Goal: Information Seeking & Learning: Learn about a topic

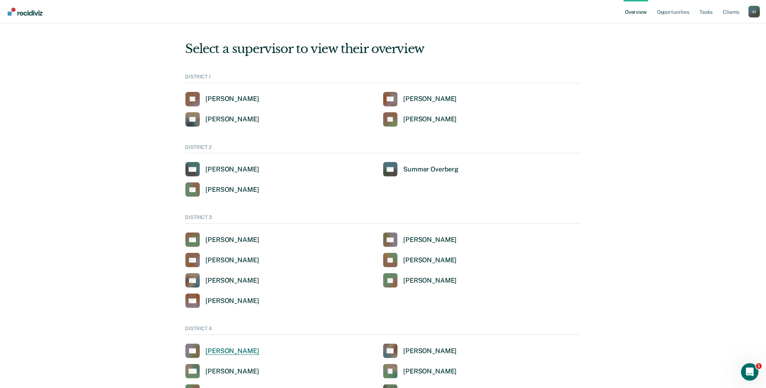
scroll to position [40, 0]
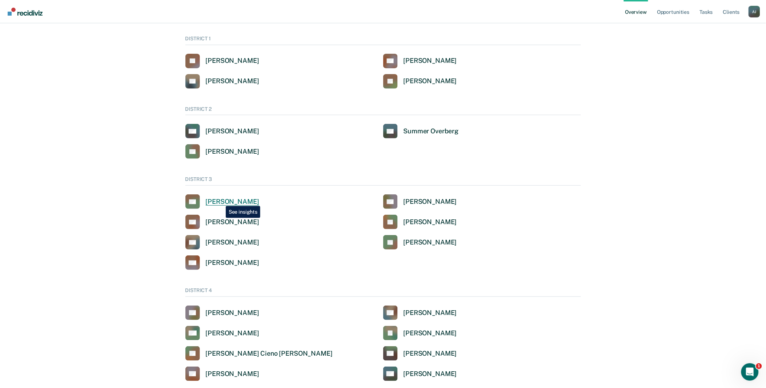
click at [220, 201] on div "[PERSON_NAME]" at bounding box center [232, 202] width 53 height 8
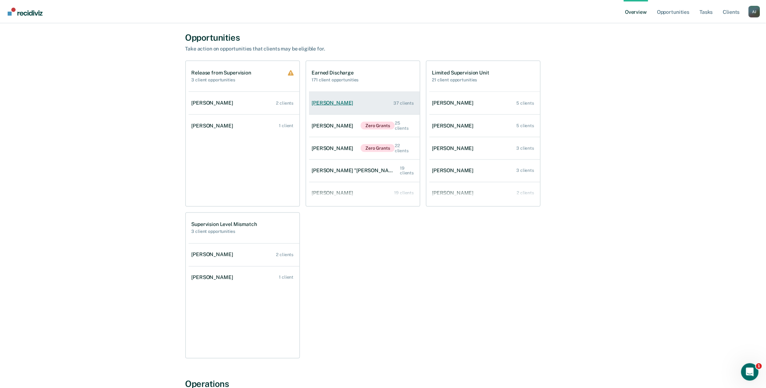
click at [335, 104] on div "[PERSON_NAME]" at bounding box center [334, 103] width 44 height 6
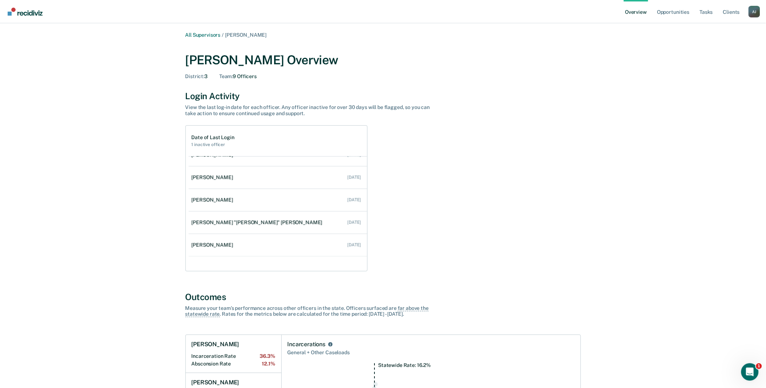
scroll to position [40, 0]
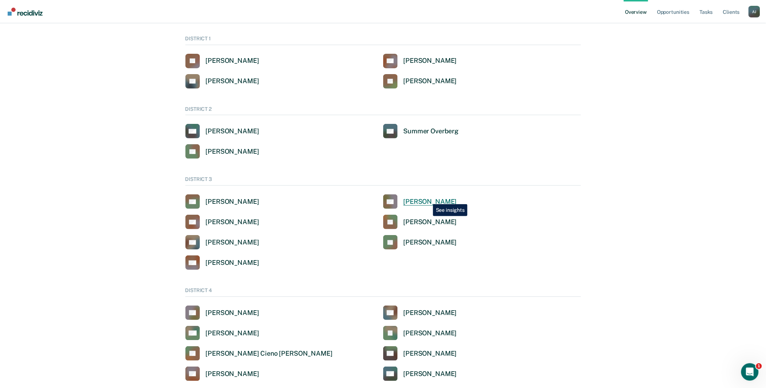
click at [428, 199] on div "[PERSON_NAME]" at bounding box center [430, 202] width 53 height 8
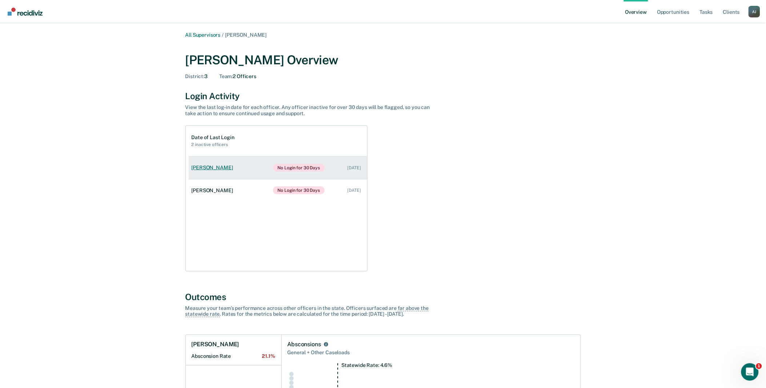
click at [230, 163] on link "[PERSON_NAME] No Login for 30 Days [DATE]" at bounding box center [278, 168] width 179 height 23
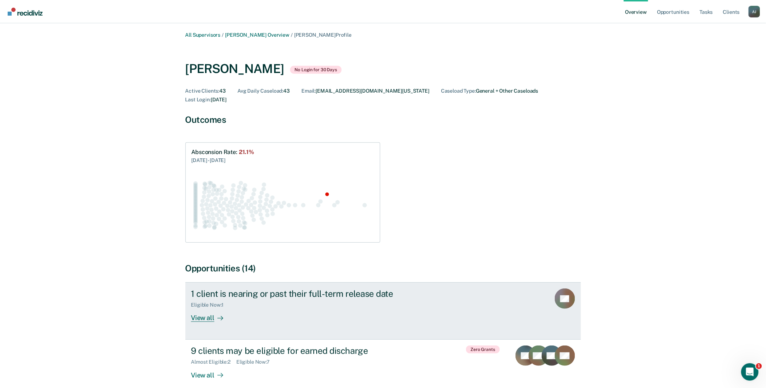
click at [205, 310] on div "View all" at bounding box center [211, 315] width 41 height 14
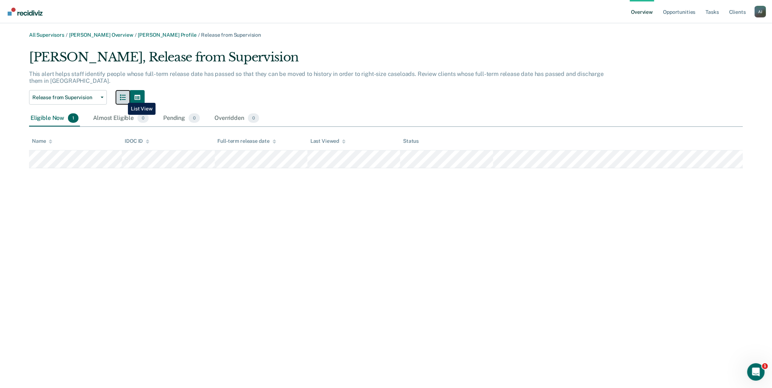
click at [123, 97] on icon "button" at bounding box center [123, 98] width 6 height 6
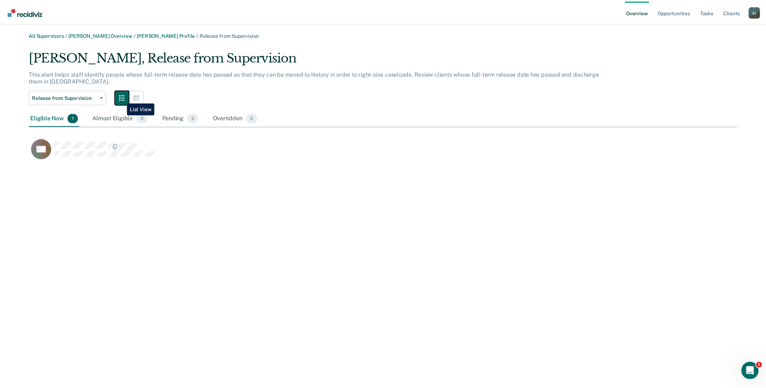
scroll to position [111, 708]
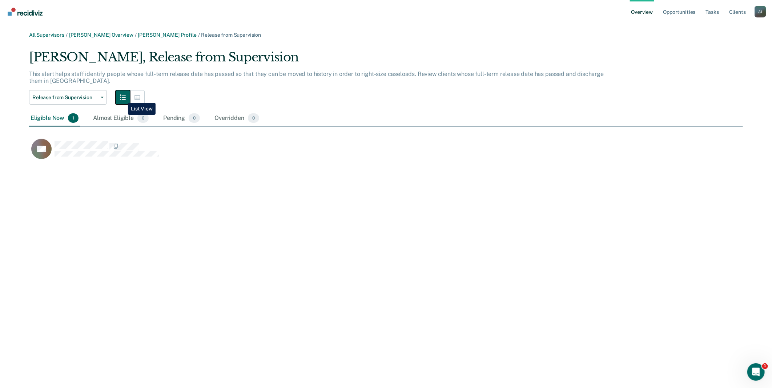
click at [123, 97] on icon "button" at bounding box center [123, 98] width 6 height 6
click at [133, 97] on button "button" at bounding box center [137, 97] width 15 height 15
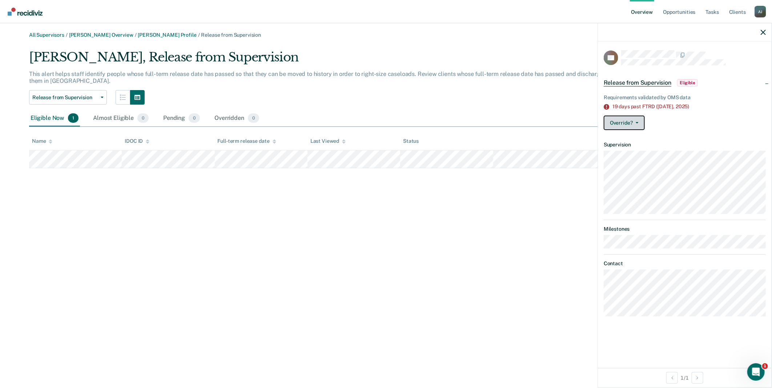
click at [642, 120] on button "Override?" at bounding box center [624, 123] width 41 height 15
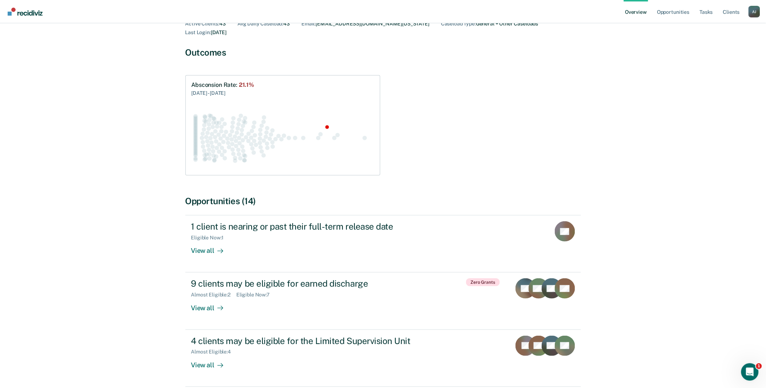
scroll to position [81, 0]
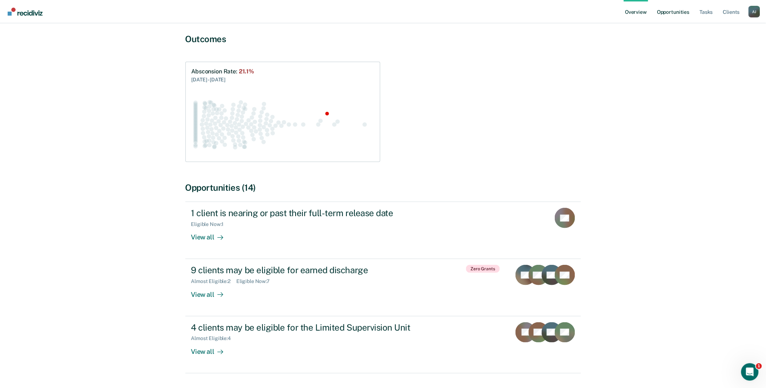
click at [677, 9] on link "Opportunities" at bounding box center [673, 11] width 35 height 23
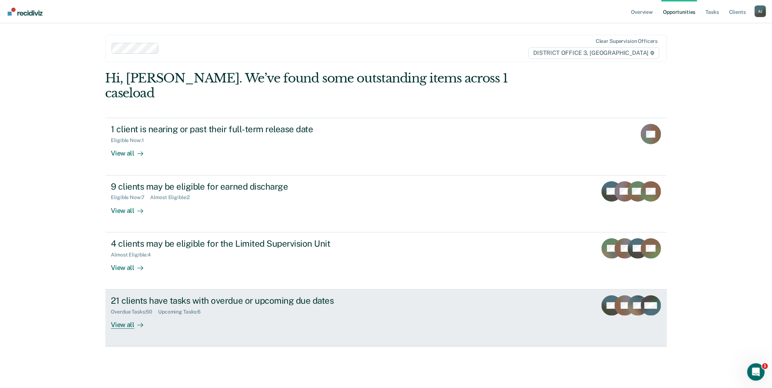
click at [129, 315] on div "View all" at bounding box center [131, 322] width 41 height 14
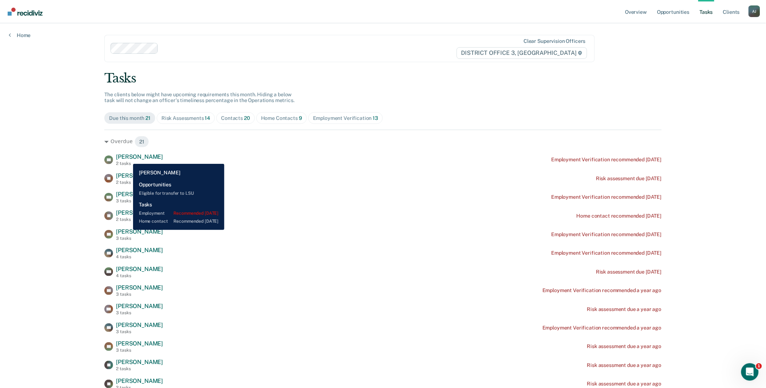
click at [128, 159] on span "[PERSON_NAME]" at bounding box center [139, 156] width 47 height 7
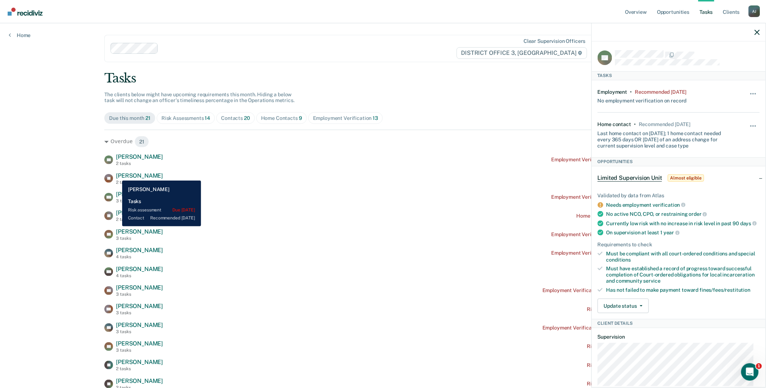
click at [117, 175] on span "[PERSON_NAME]" at bounding box center [139, 175] width 47 height 7
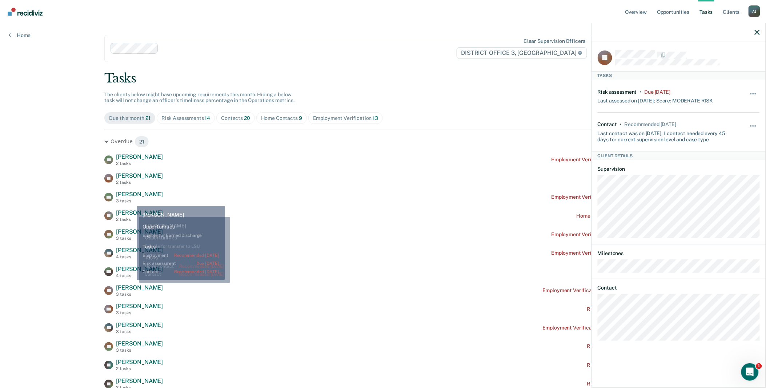
click at [131, 198] on span "[PERSON_NAME]" at bounding box center [139, 194] width 47 height 7
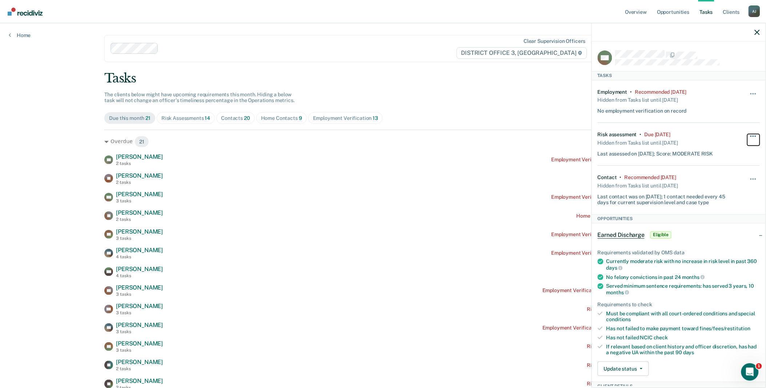
click at [748, 137] on button "button" at bounding box center [754, 140] width 12 height 12
click at [730, 195] on button "90 days" at bounding box center [734, 195] width 52 height 12
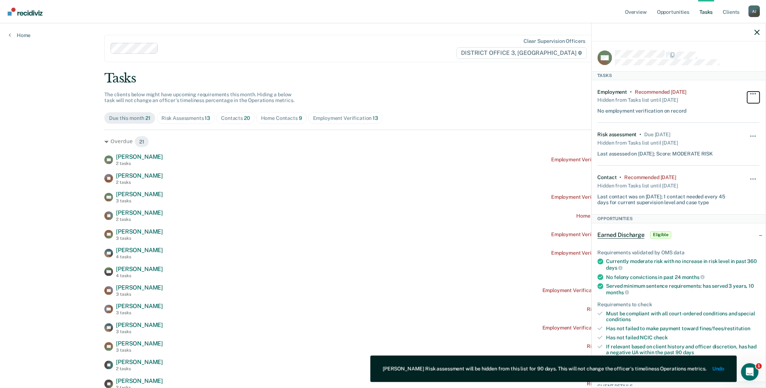
click at [748, 93] on button "button" at bounding box center [754, 98] width 12 height 12
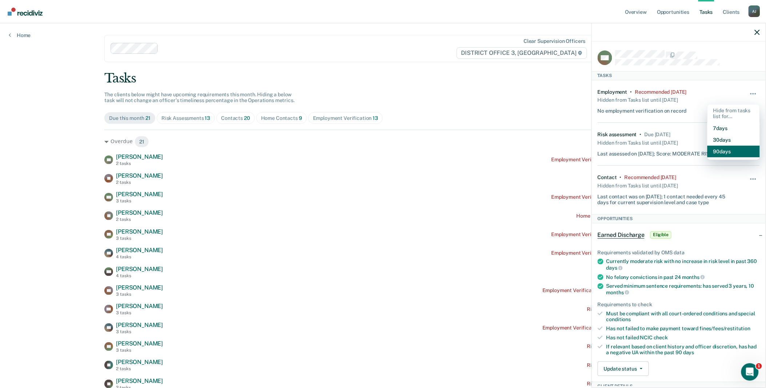
click at [730, 151] on button "90 days" at bounding box center [734, 152] width 52 height 12
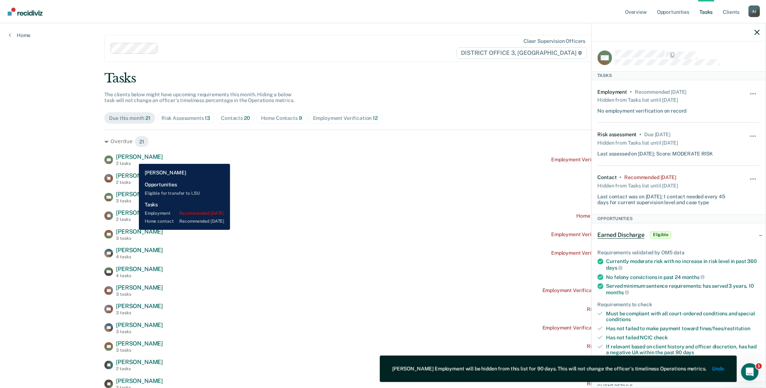
click at [133, 159] on span "[PERSON_NAME]" at bounding box center [139, 156] width 47 height 7
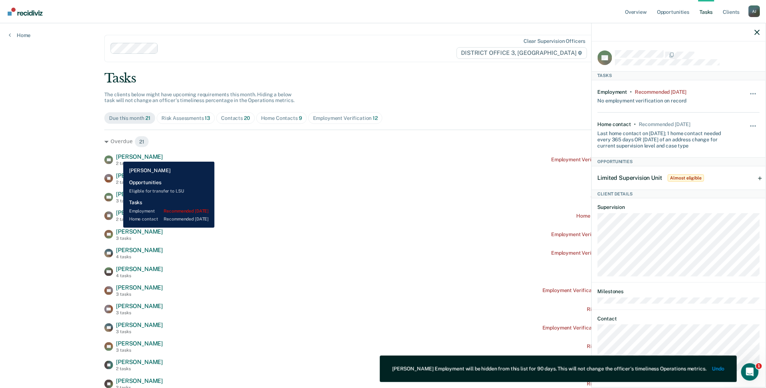
click at [118, 156] on span "[PERSON_NAME]" at bounding box center [139, 156] width 47 height 7
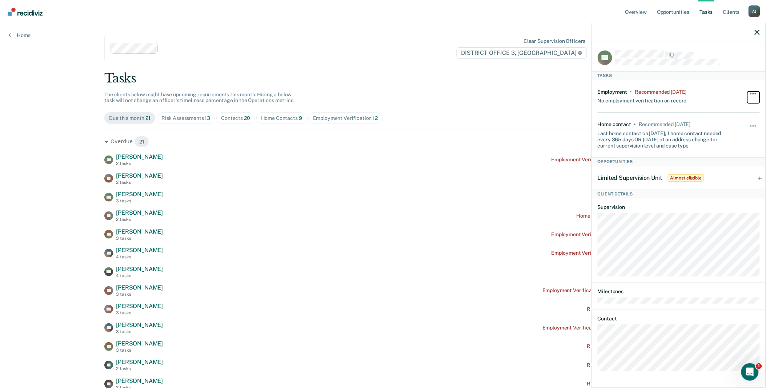
click at [756, 93] on span "button" at bounding box center [755, 93] width 1 height 1
click at [731, 147] on button "90 days" at bounding box center [734, 152] width 52 height 12
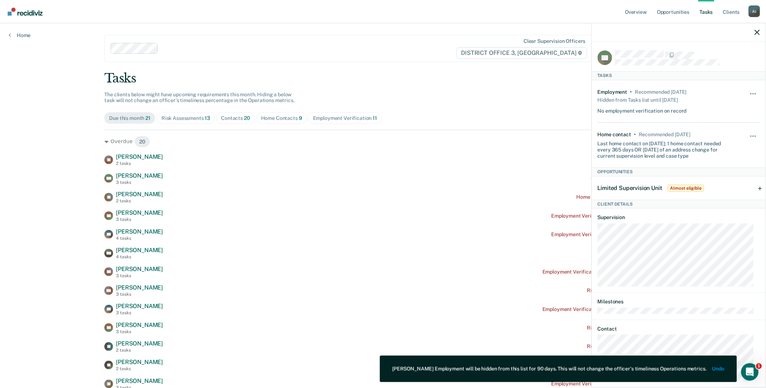
click at [681, 187] on span "Almost eligible" at bounding box center [686, 188] width 36 height 7
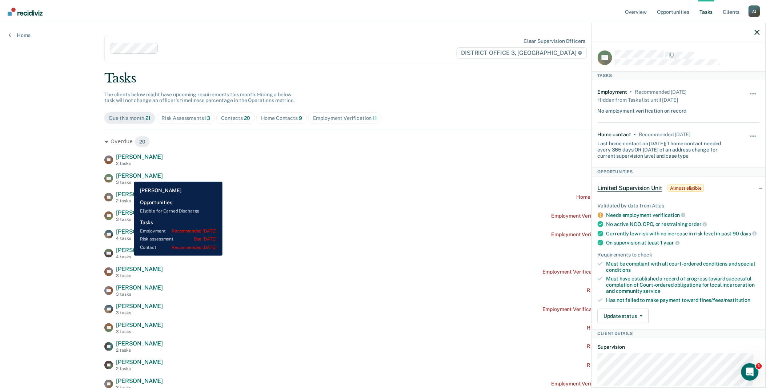
click at [129, 176] on span "[PERSON_NAME]" at bounding box center [139, 175] width 47 height 7
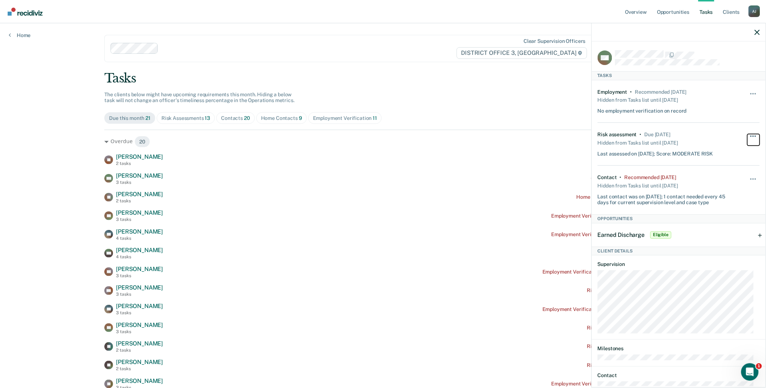
click at [748, 135] on button "button" at bounding box center [754, 140] width 12 height 12
click at [724, 155] on button "Unhide" at bounding box center [733, 156] width 41 height 12
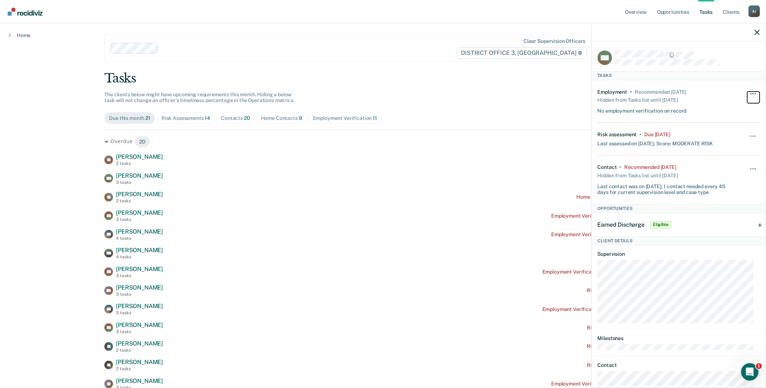
click at [749, 92] on button "button" at bounding box center [754, 98] width 12 height 12
click at [713, 113] on button "Unhide" at bounding box center [733, 114] width 41 height 12
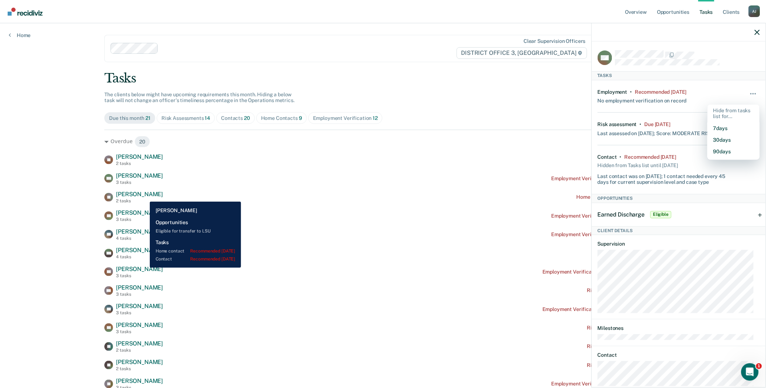
click at [144, 196] on span "[PERSON_NAME]" at bounding box center [139, 194] width 47 height 7
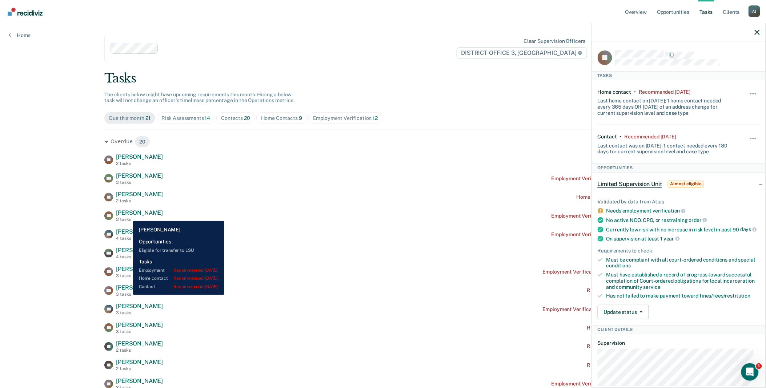
click at [128, 215] on span "[PERSON_NAME]" at bounding box center [139, 212] width 47 height 7
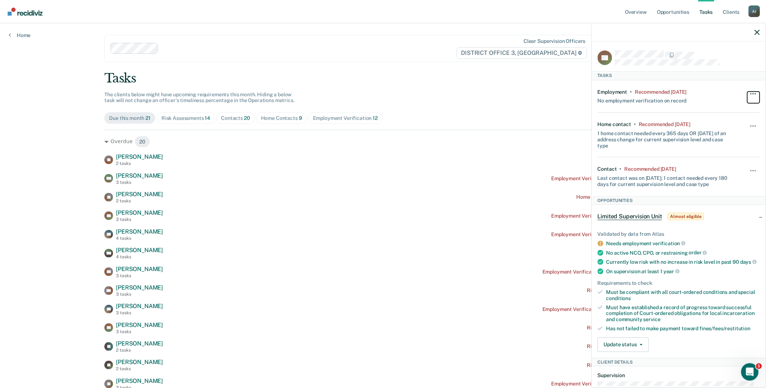
click at [752, 92] on button "button" at bounding box center [754, 98] width 12 height 12
click at [732, 149] on button "90 days" at bounding box center [734, 152] width 52 height 12
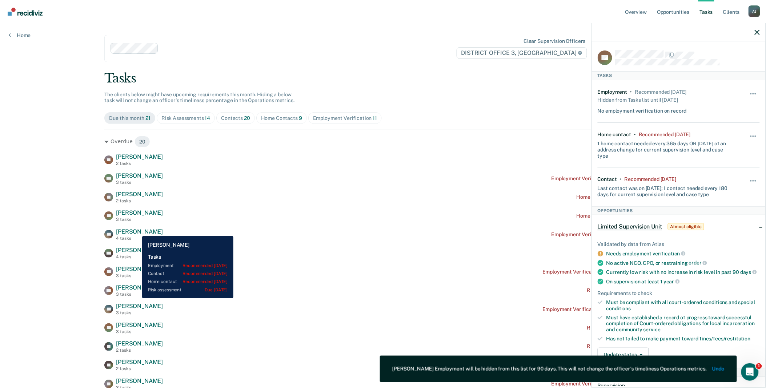
click at [137, 231] on span "[PERSON_NAME]" at bounding box center [139, 231] width 47 height 7
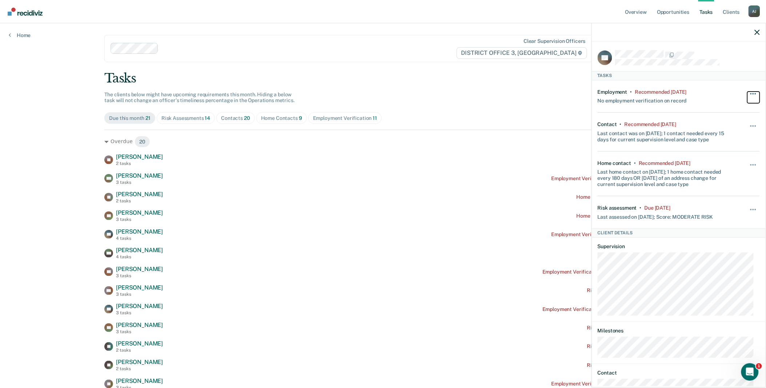
click at [748, 92] on button "button" at bounding box center [754, 98] width 12 height 12
drag, startPoint x: 740, startPoint y: 148, endPoint x: 499, endPoint y: 76, distance: 252.4
click at [499, 76] on body "Looks like you’re using Internet Explorer 11. For faster loading and a better e…" at bounding box center [383, 194] width 766 height 388
click at [499, 76] on div "Tasks" at bounding box center [382, 78] width 557 height 15
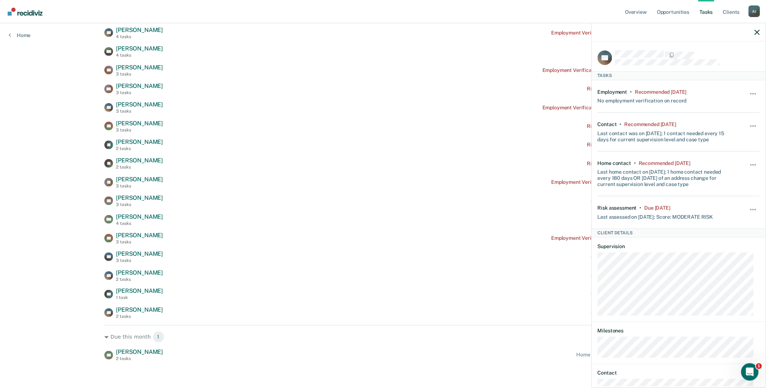
scroll to position [212, 0]
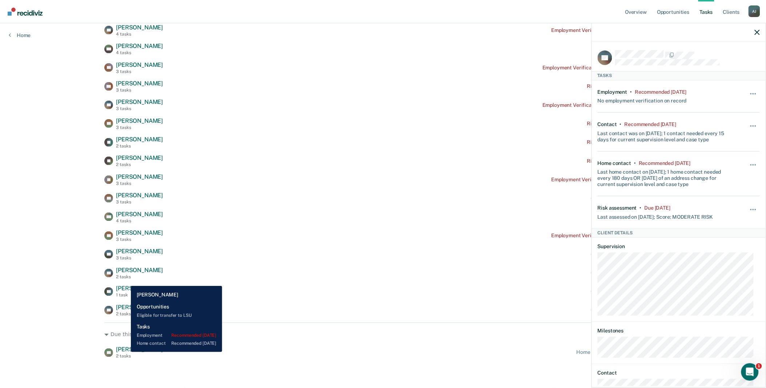
click at [125, 352] on span "[PERSON_NAME]" at bounding box center [139, 350] width 47 height 7
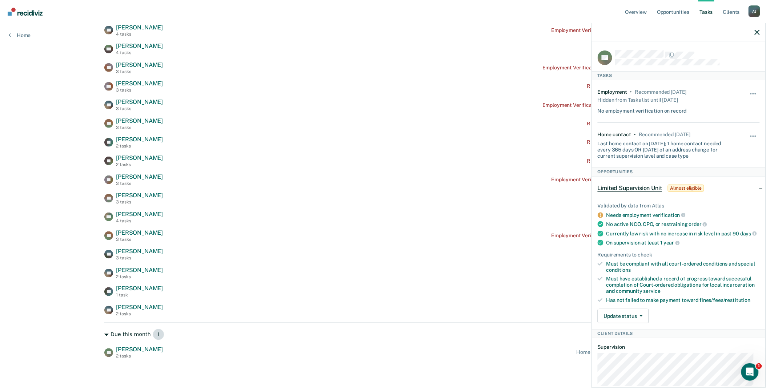
click at [106, 332] on div "Due this month 1" at bounding box center [382, 335] width 557 height 12
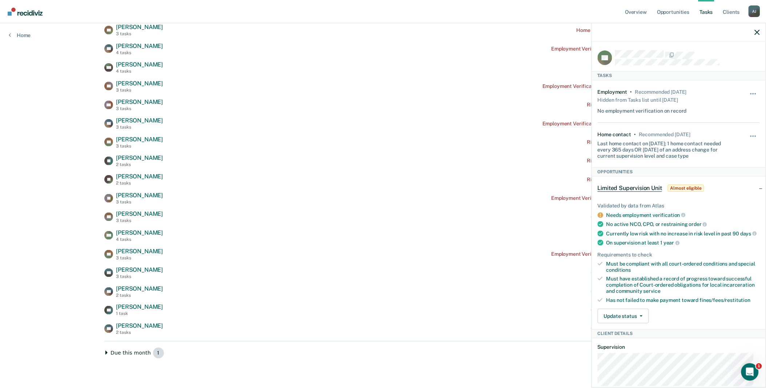
click at [104, 351] on div "Due this month 1" at bounding box center [382, 354] width 557 height 12
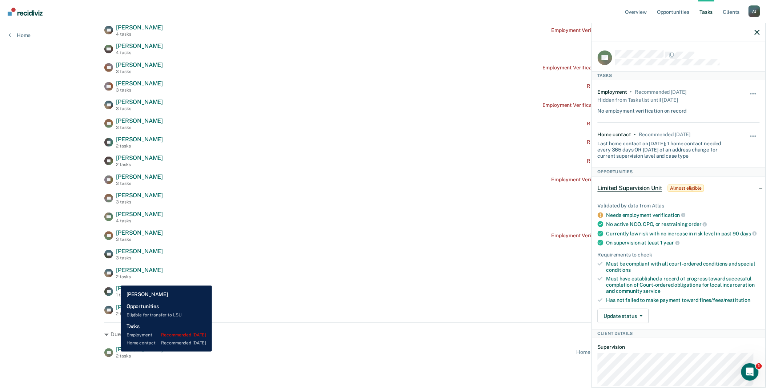
click at [116, 352] on span "[PERSON_NAME]" at bounding box center [139, 350] width 47 height 7
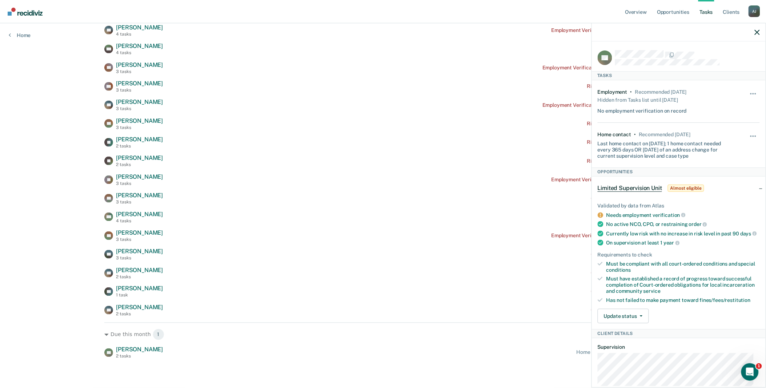
click at [748, 90] on div "Unhide" at bounding box center [754, 101] width 12 height 25
click at [748, 92] on button "button" at bounding box center [754, 98] width 12 height 12
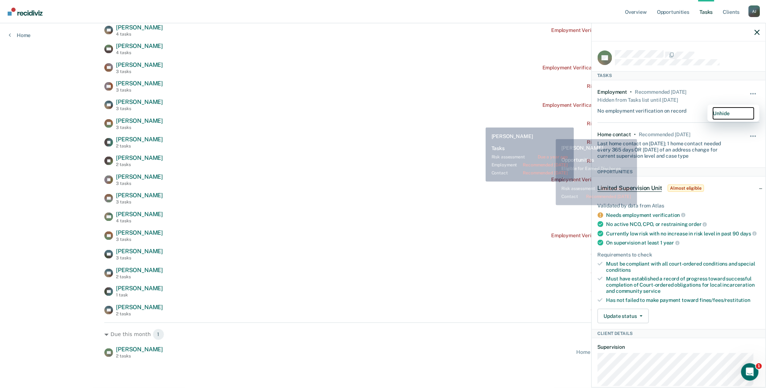
drag, startPoint x: 730, startPoint y: 110, endPoint x: 479, endPoint y: 121, distance: 251.5
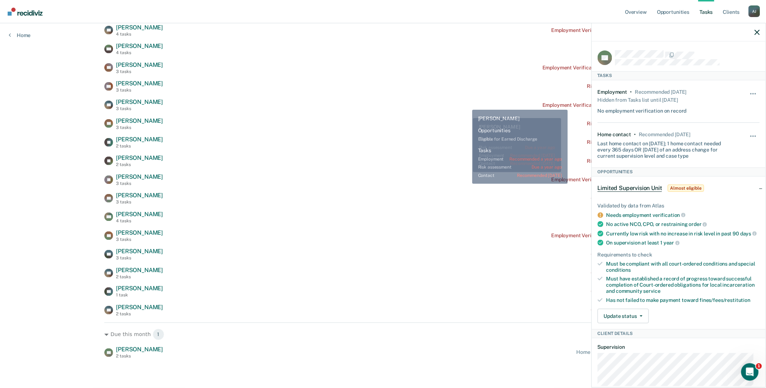
click at [467, 104] on div "[PERSON_NAME] 3 tasks Employment Verification recommended a year ago" at bounding box center [382, 105] width 557 height 13
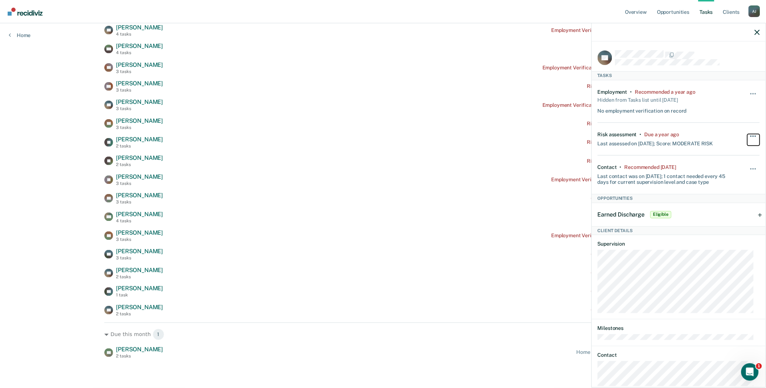
click at [748, 137] on button "button" at bounding box center [754, 140] width 12 height 12
click at [727, 194] on button "90 days" at bounding box center [734, 195] width 52 height 12
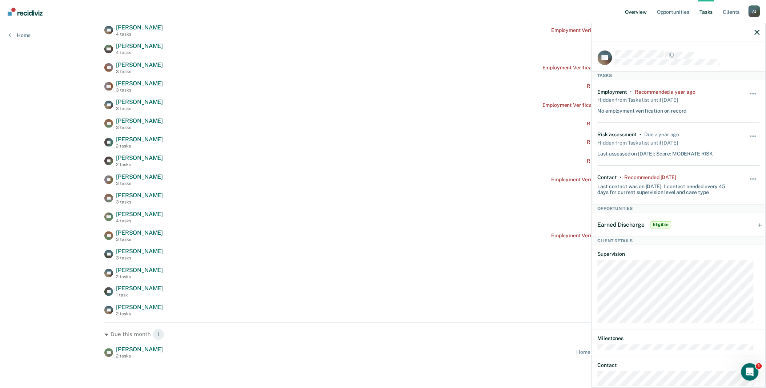
click at [632, 9] on link "Overview" at bounding box center [636, 11] width 25 height 23
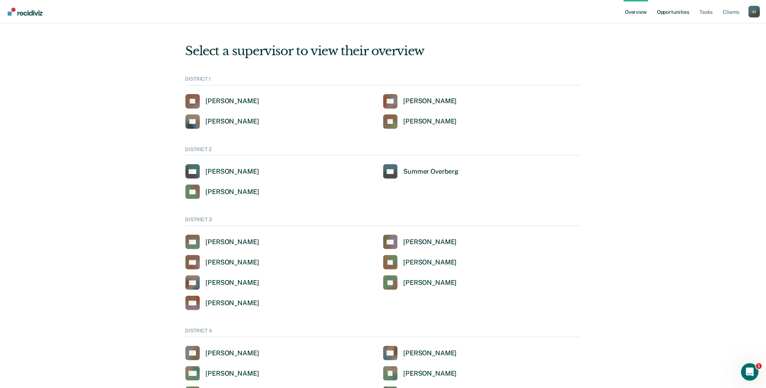
click at [671, 12] on link "Opportunities" at bounding box center [673, 11] width 35 height 23
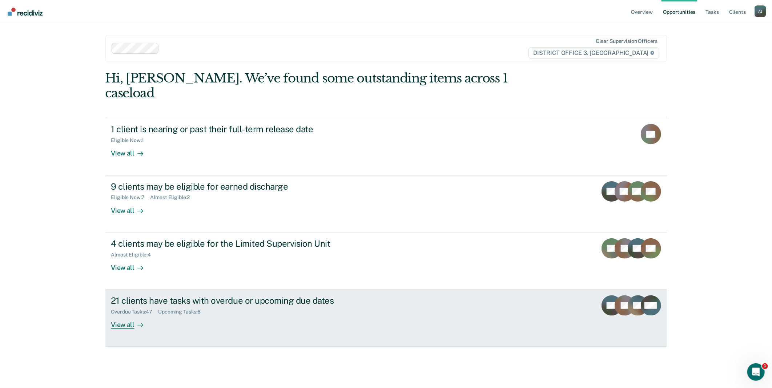
click at [126, 315] on div "View all" at bounding box center [131, 322] width 41 height 14
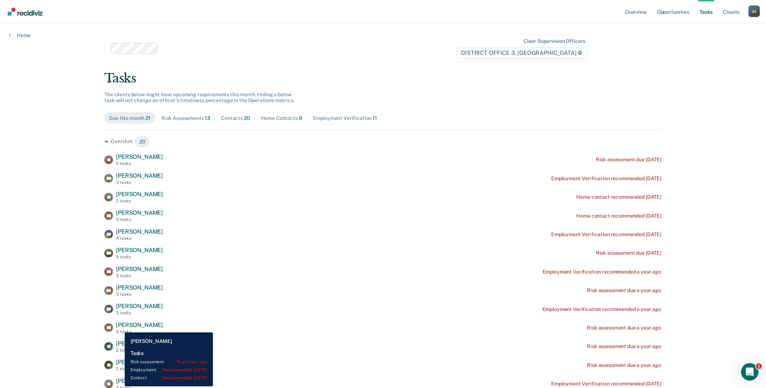
click at [119, 327] on span "[PERSON_NAME]" at bounding box center [139, 325] width 47 height 7
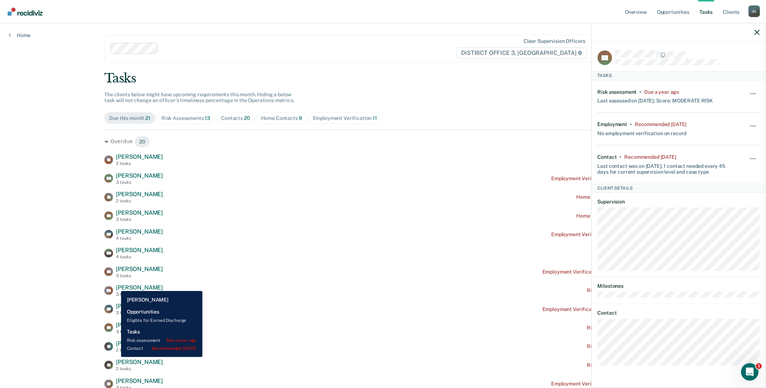
click at [116, 353] on div "2 tasks" at bounding box center [139, 350] width 47 height 5
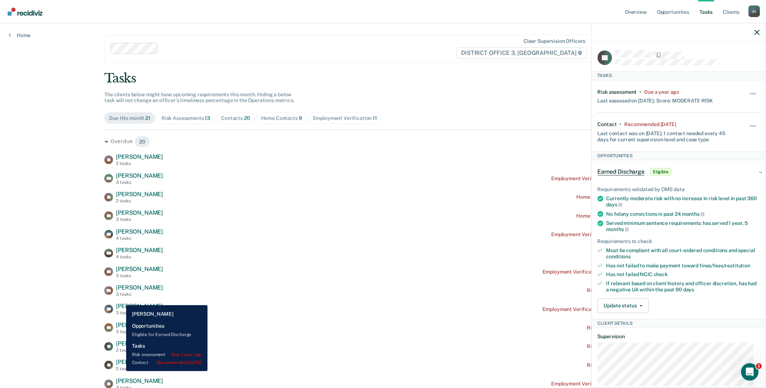
click at [123, 366] on span "[PERSON_NAME]" at bounding box center [139, 362] width 47 height 7
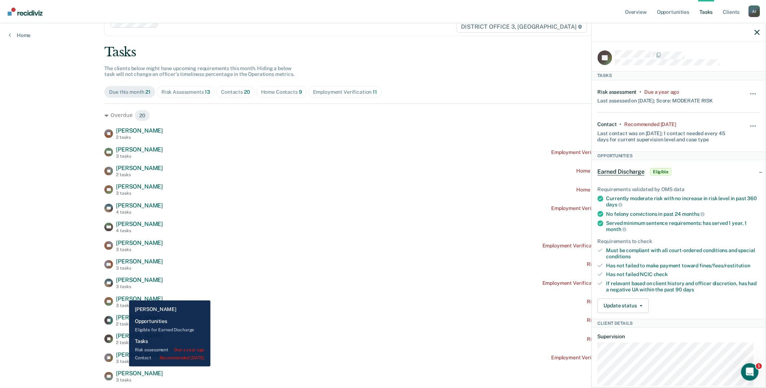
scroll to position [40, 0]
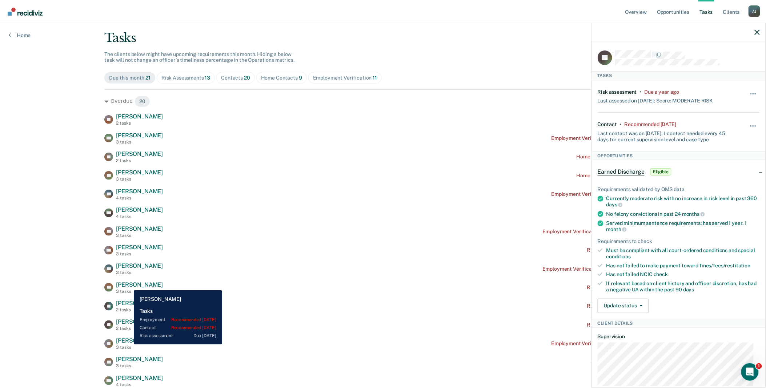
click at [128, 344] on span "[PERSON_NAME]" at bounding box center [139, 340] width 47 height 7
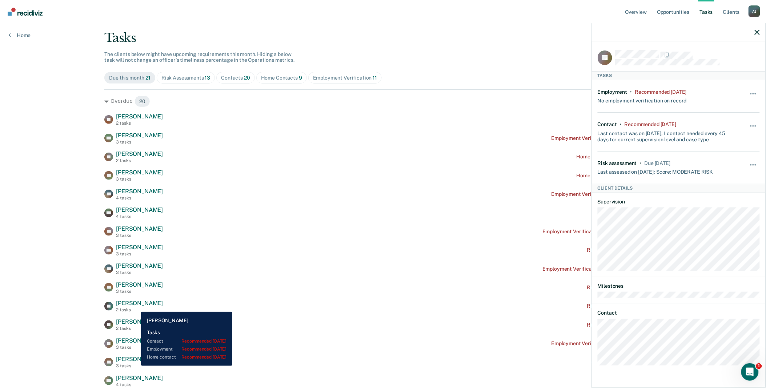
click at [133, 363] on span "[PERSON_NAME]" at bounding box center [139, 359] width 47 height 7
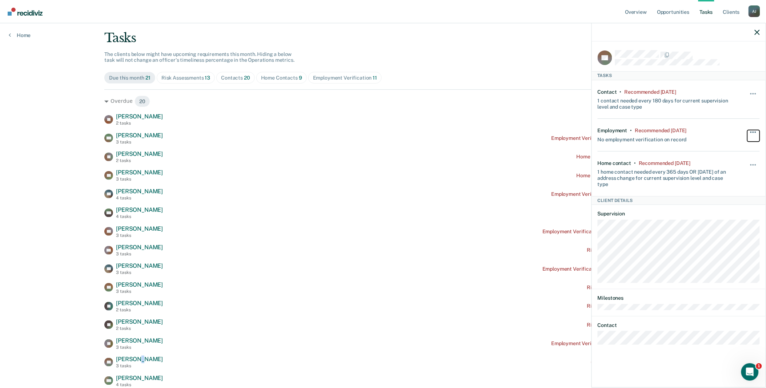
click at [751, 132] on span "button" at bounding box center [751, 132] width 1 height 1
click at [742, 192] on button "90 days" at bounding box center [734, 191] width 52 height 12
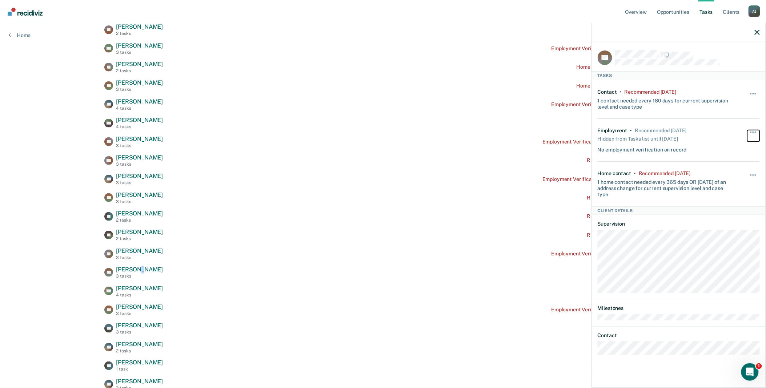
scroll to position [0, 0]
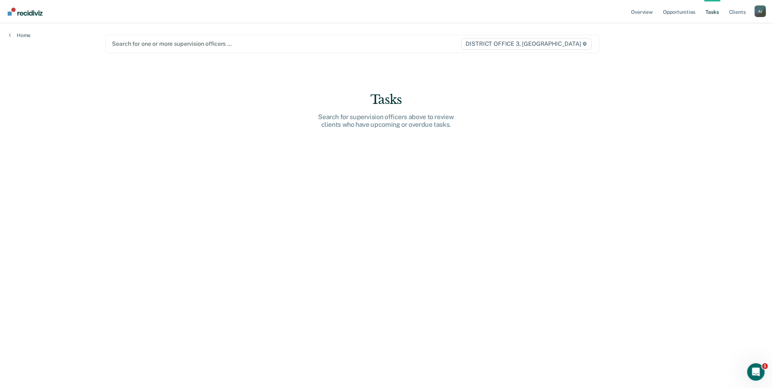
click at [157, 47] on div at bounding box center [280, 44] width 336 height 8
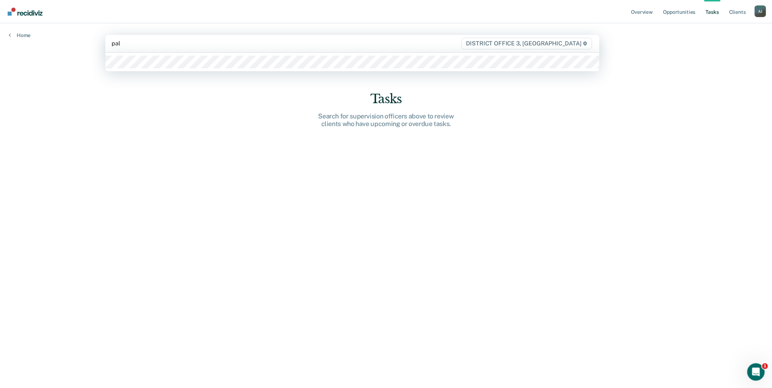
type input "palm"
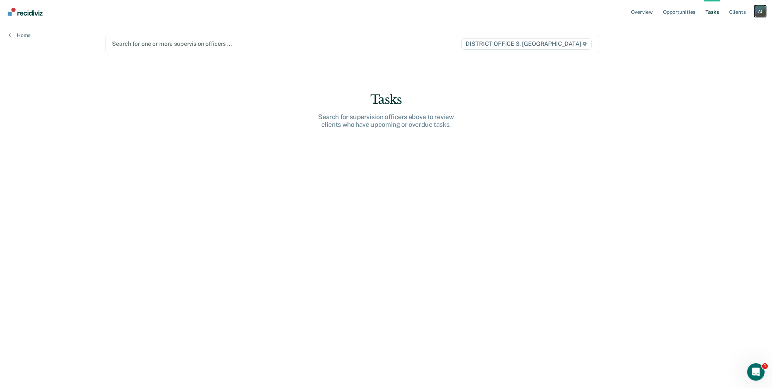
click at [759, 8] on div "A J" at bounding box center [761, 11] width 12 height 12
click at [721, 47] on link "Go to Operations" at bounding box center [731, 48] width 59 height 6
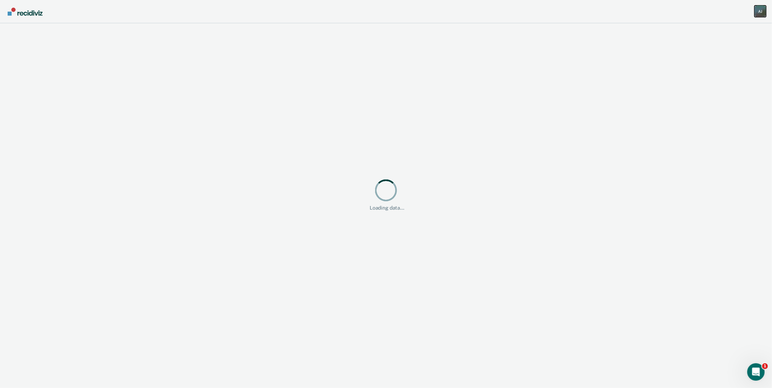
click at [760, 13] on div "A J" at bounding box center [761, 11] width 12 height 12
click at [735, 65] on link "Go to Insights" at bounding box center [731, 66] width 59 height 6
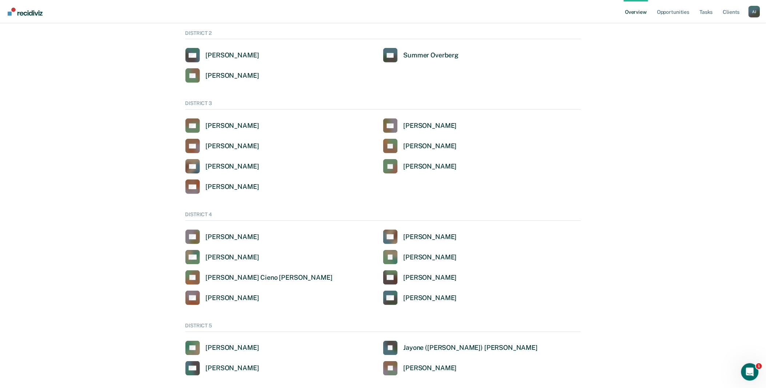
scroll to position [121, 0]
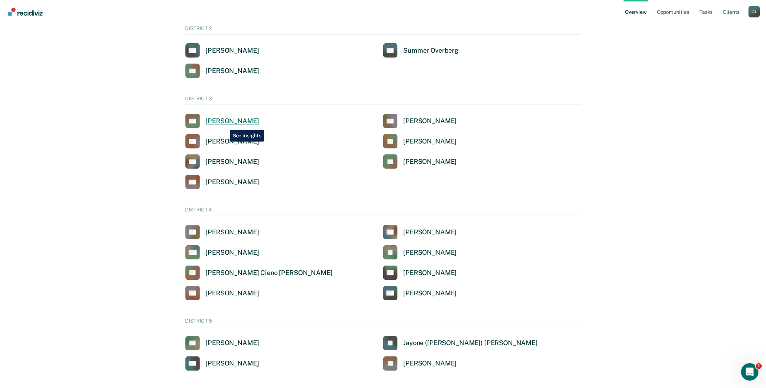
click at [224, 124] on div "[PERSON_NAME]" at bounding box center [232, 121] width 53 height 8
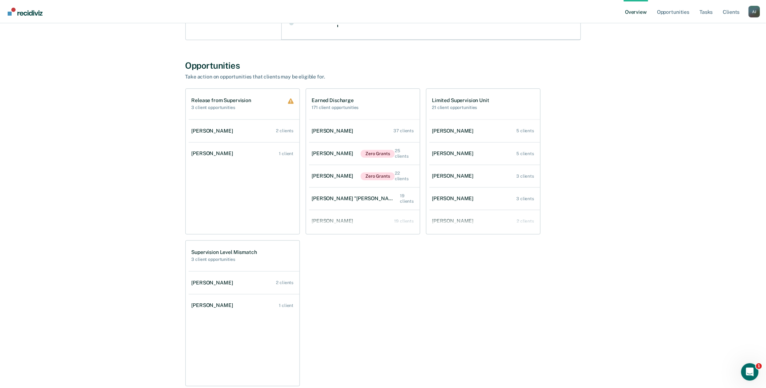
scroll to position [565, 0]
